Goal: Obtain resource: Download file/media

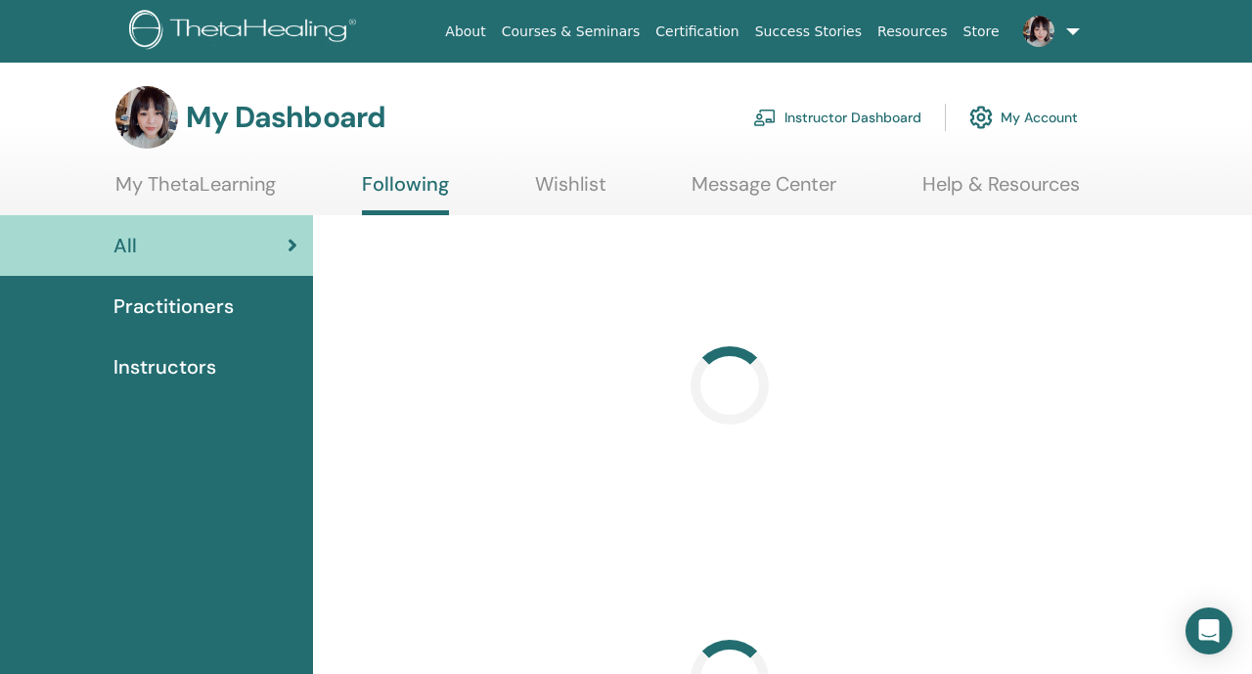
click at [814, 112] on link "Instructor Dashboard" at bounding box center [837, 117] width 168 height 43
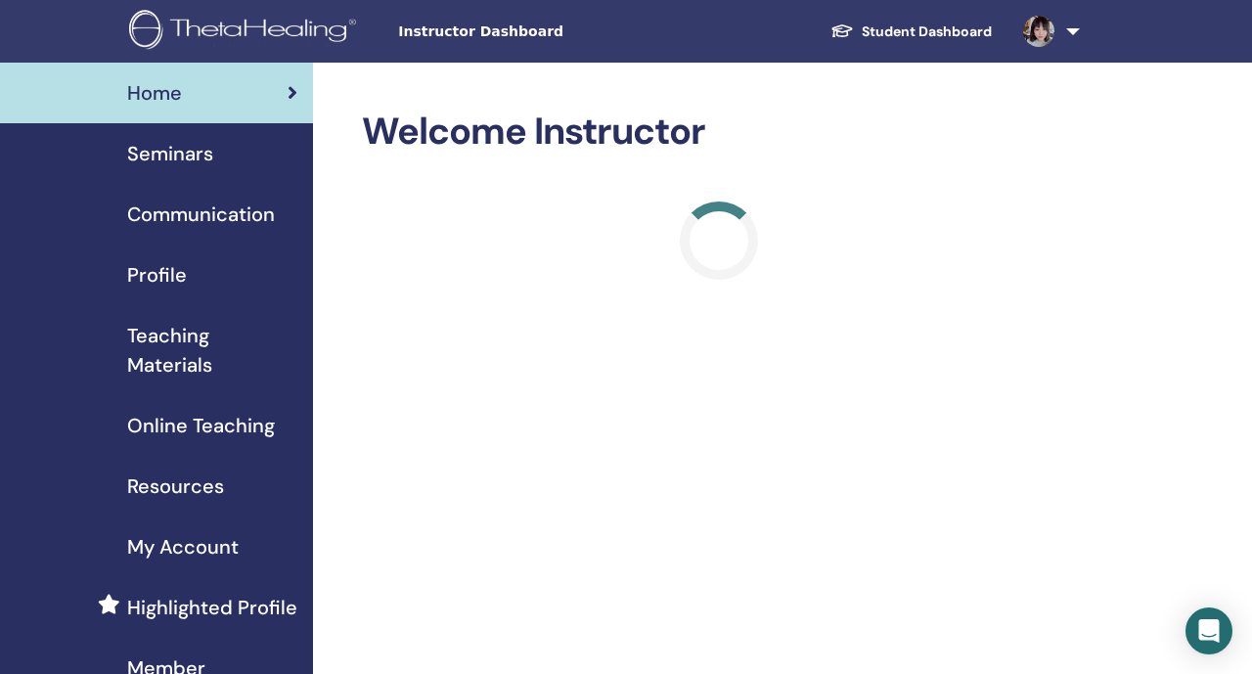
click at [225, 159] on div "Seminars" at bounding box center [157, 153] width 282 height 29
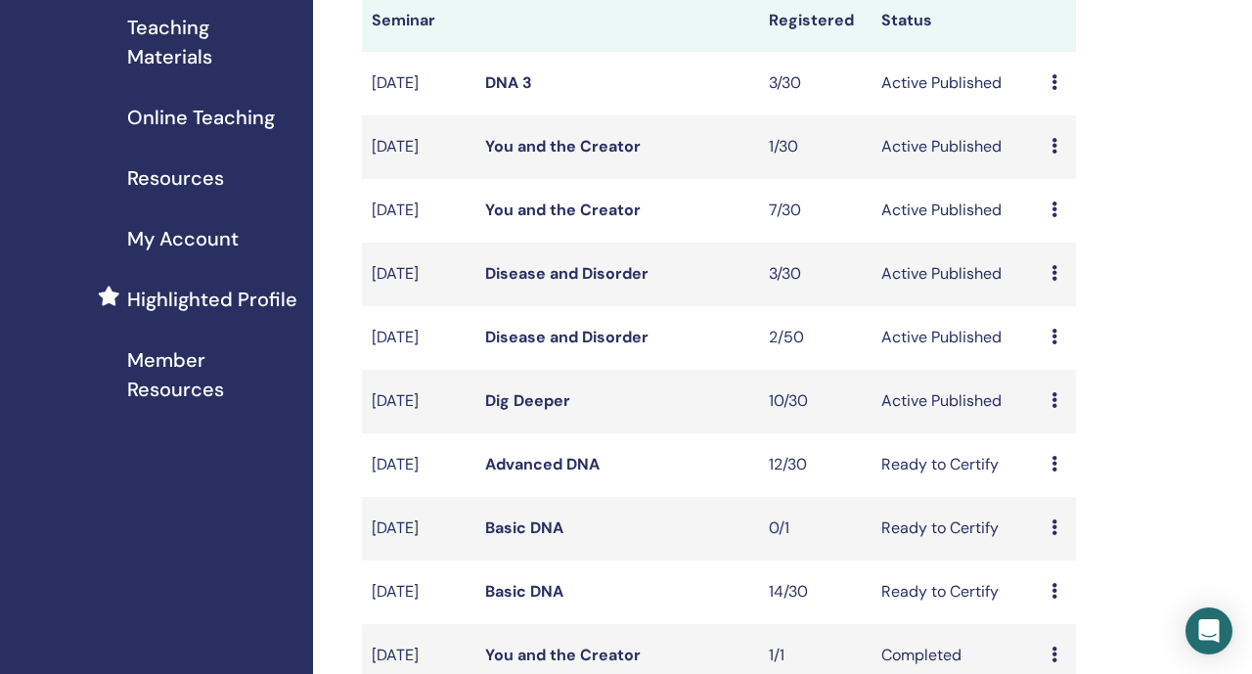
scroll to position [306, 0]
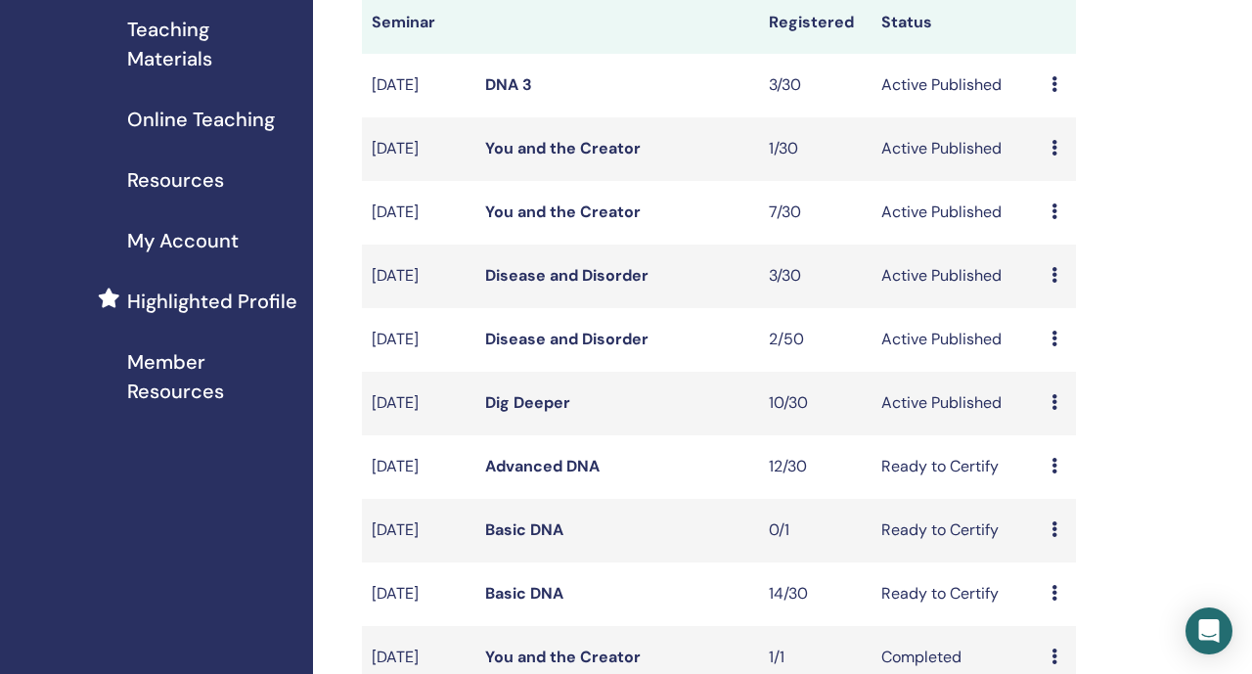
click at [195, 60] on span "Teaching Materials" at bounding box center [212, 44] width 170 height 59
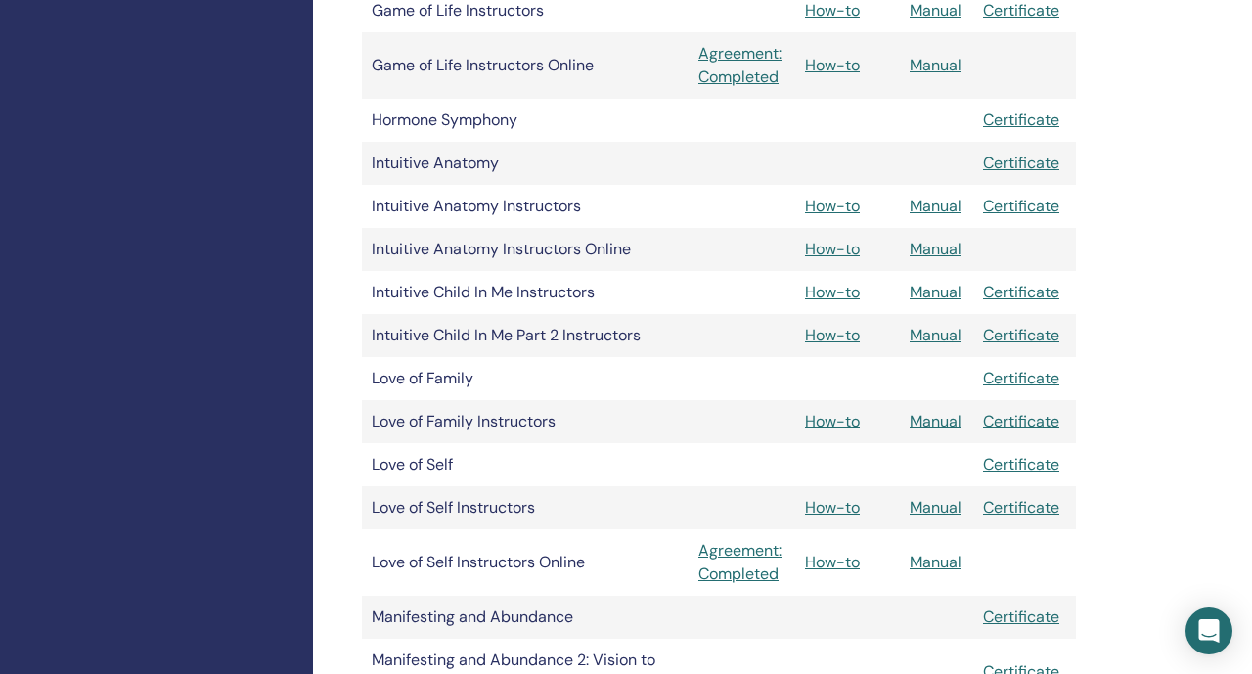
scroll to position [1920, 0]
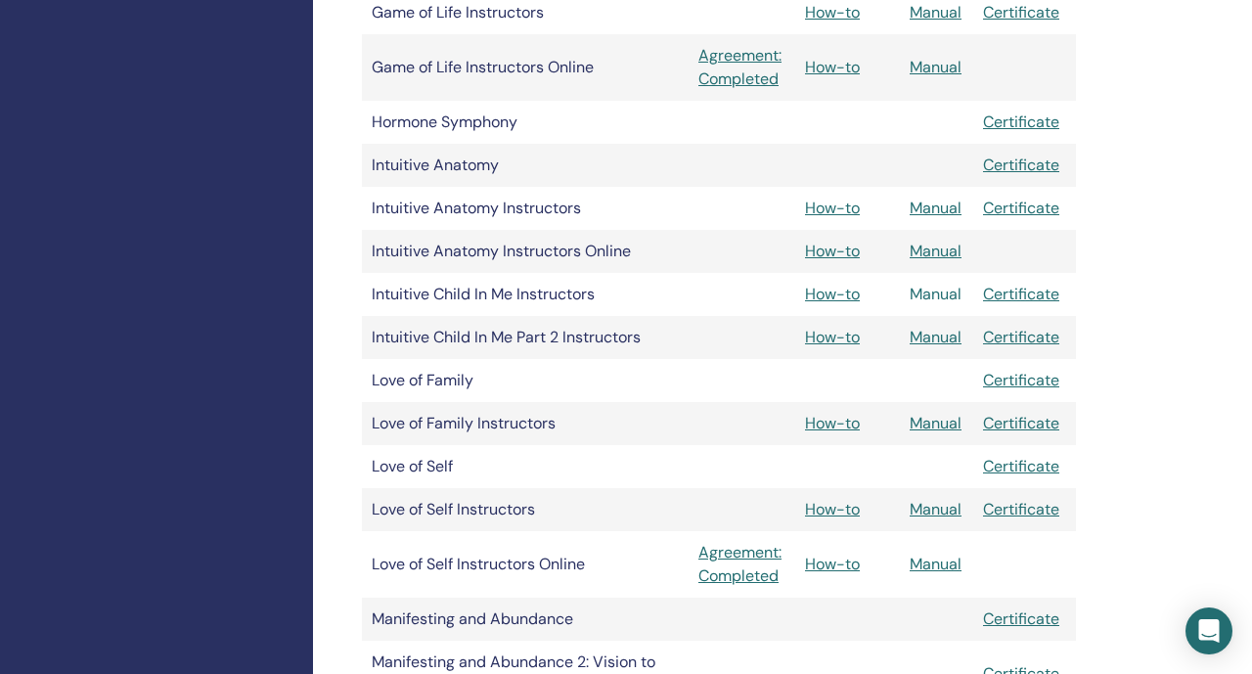
click at [923, 290] on link "Manual" at bounding box center [936, 294] width 52 height 21
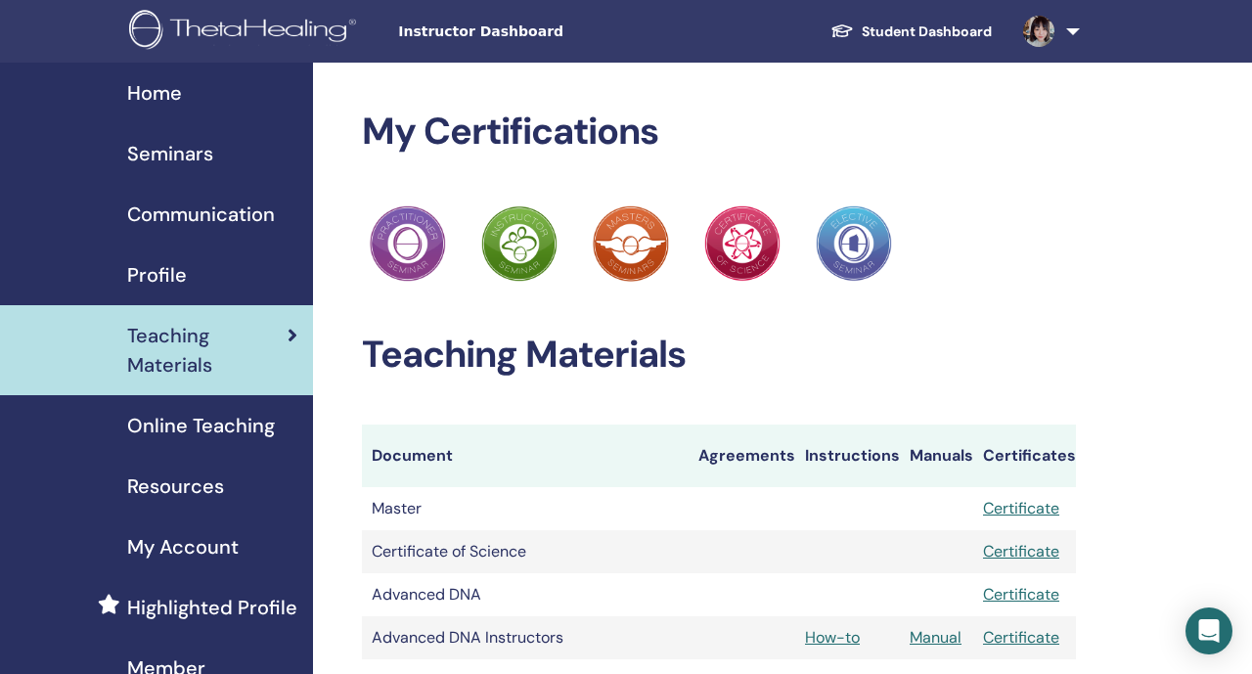
scroll to position [1920, 0]
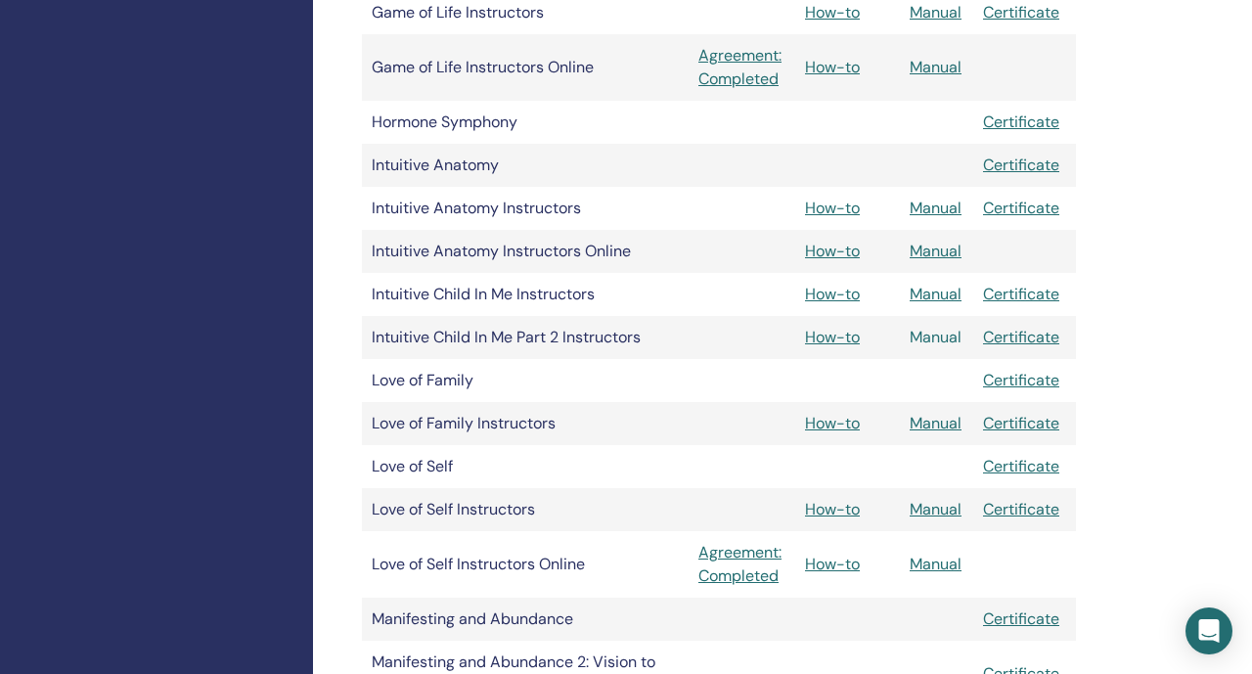
click at [929, 342] on link "Manual" at bounding box center [936, 337] width 52 height 21
